Goal: Navigation & Orientation: Understand site structure

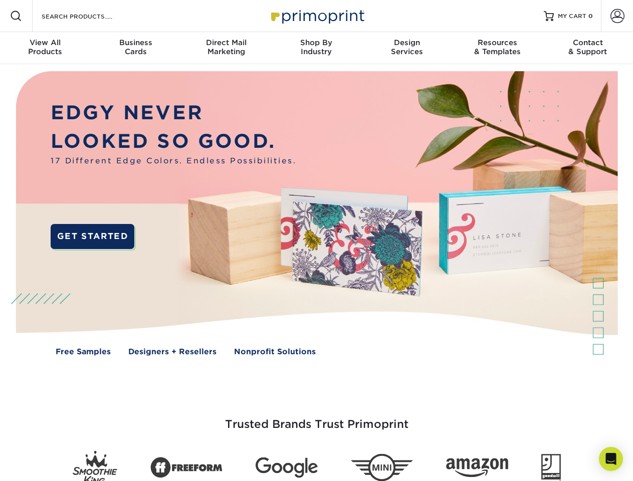
click at [316, 241] on img at bounding box center [316, 220] width 627 height 313
click at [16, 16] on span at bounding box center [16, 16] width 12 height 12
click at [617, 16] on span at bounding box center [618, 16] width 14 height 14
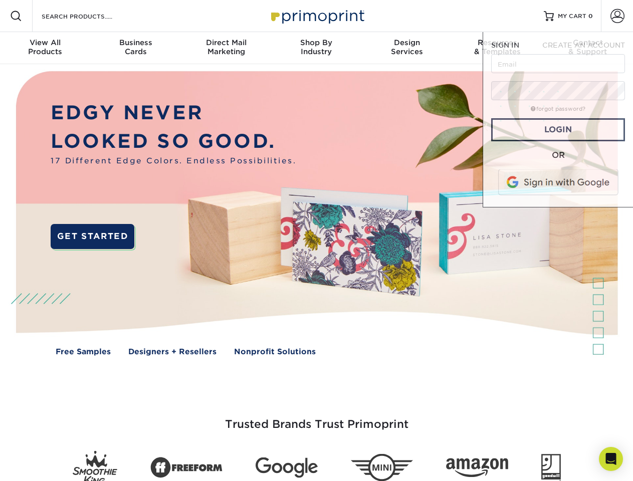
click at [45, 48] on div "View All Products" at bounding box center [45, 47] width 90 height 18
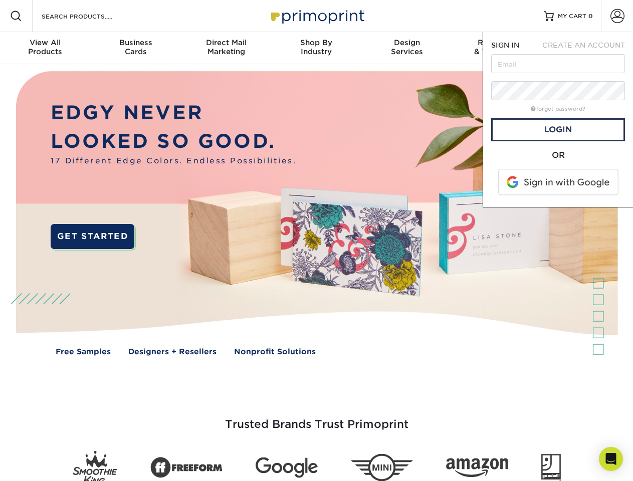
click at [135, 48] on div "Business Cards" at bounding box center [135, 47] width 90 height 18
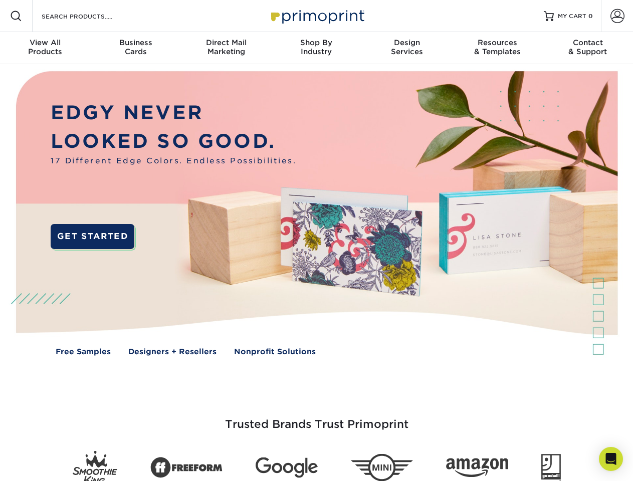
click at [226, 48] on div "Direct Mail Marketing" at bounding box center [226, 47] width 90 height 18
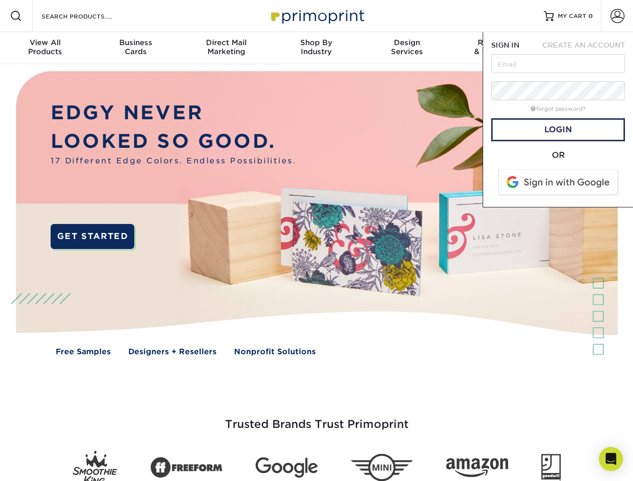
click at [316, 48] on div "Shop By Industry" at bounding box center [316, 47] width 90 height 18
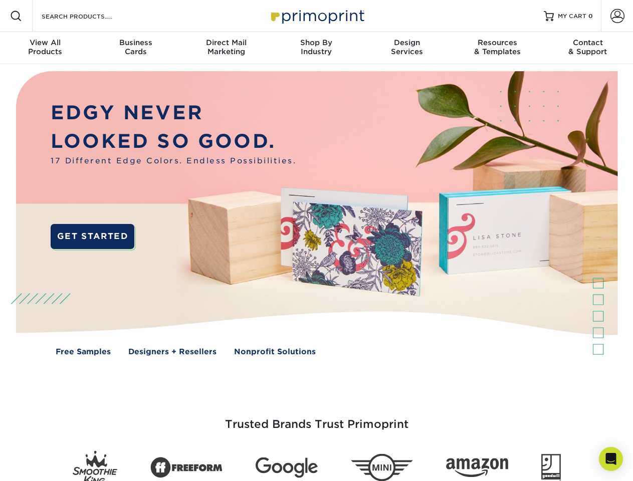
click at [407, 48] on div "Design Services" at bounding box center [407, 47] width 90 height 18
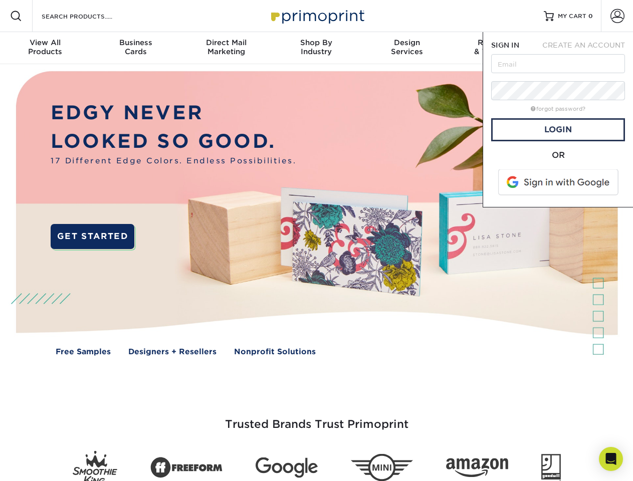
click at [497, 48] on span "SIGN IN" at bounding box center [505, 45] width 28 height 8
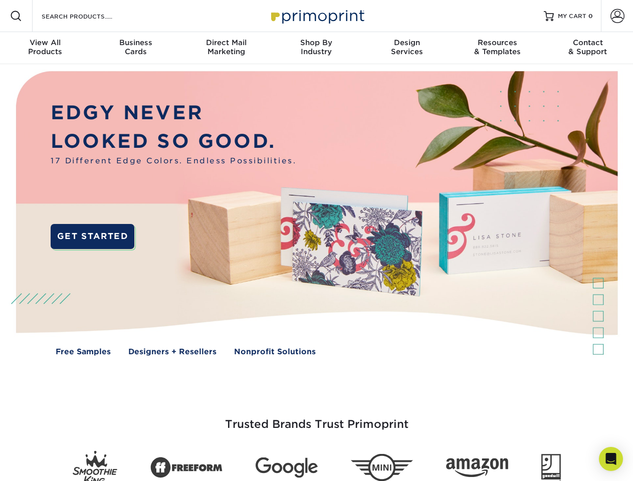
click at [588, 48] on div "Contact & Support" at bounding box center [588, 47] width 90 height 18
